Goal: Navigation & Orientation: Find specific page/section

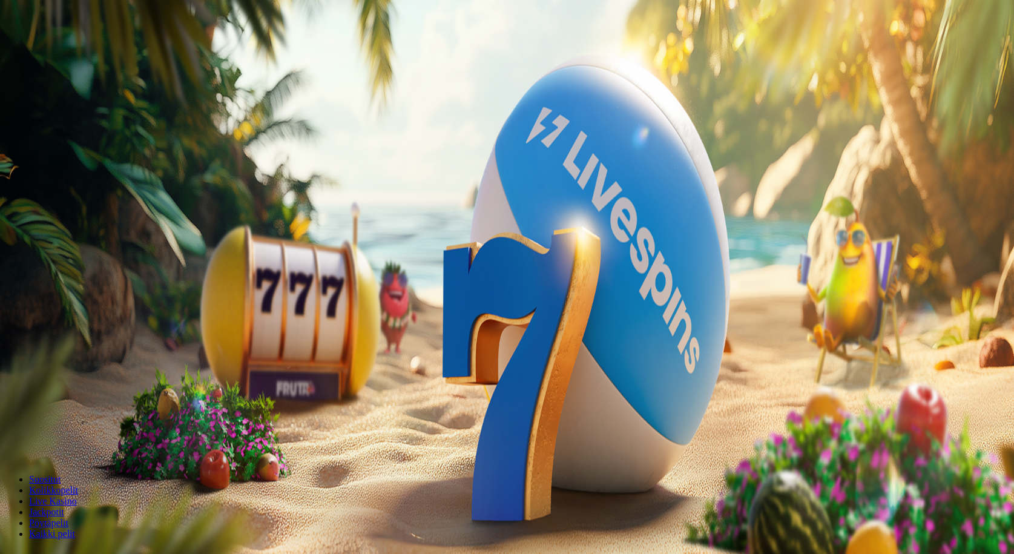
click at [98, 50] on button "Kirjaudu" at bounding box center [83, 44] width 39 height 13
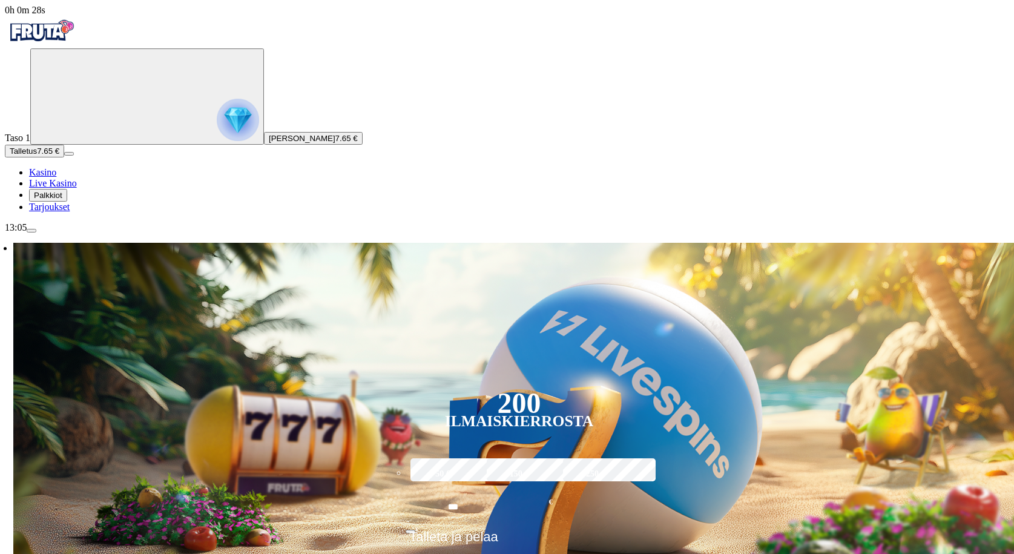
click at [70, 212] on span "Tarjoukset" at bounding box center [49, 207] width 41 height 10
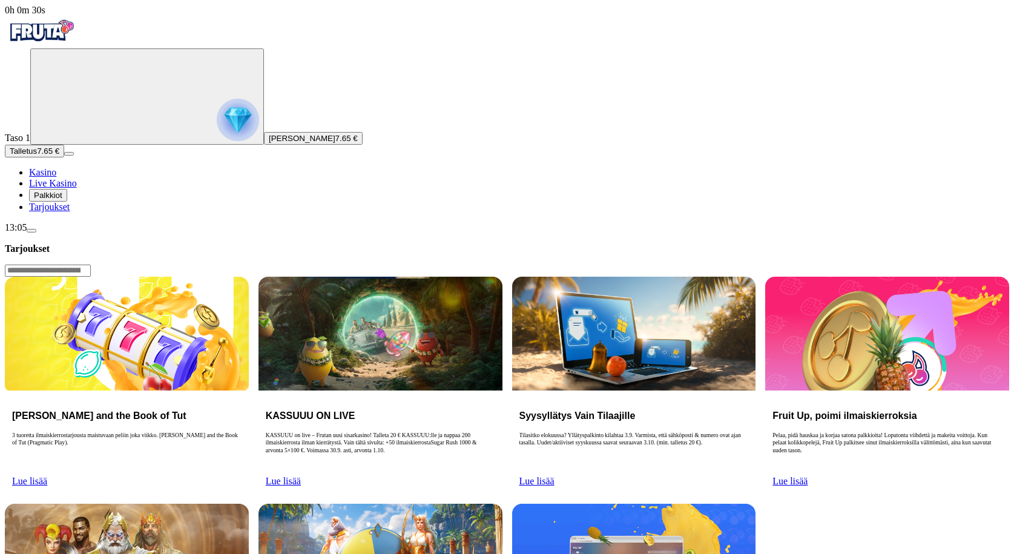
click at [301, 476] on link "Lue lisää" at bounding box center [283, 481] width 35 height 10
